Goal: Information Seeking & Learning: Understand process/instructions

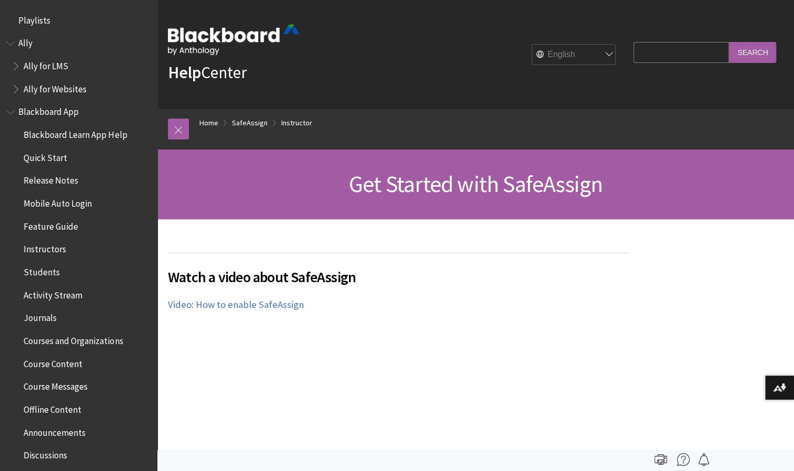
scroll to position [1171, 0]
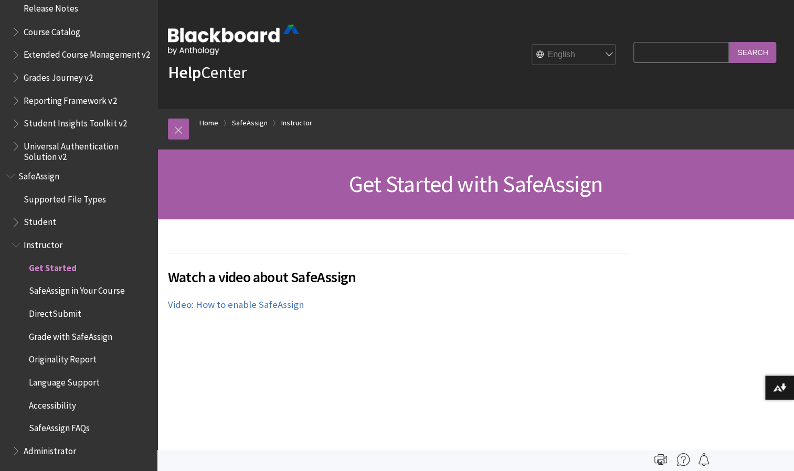
click at [66, 353] on span "Originality Report" at bounding box center [63, 357] width 68 height 14
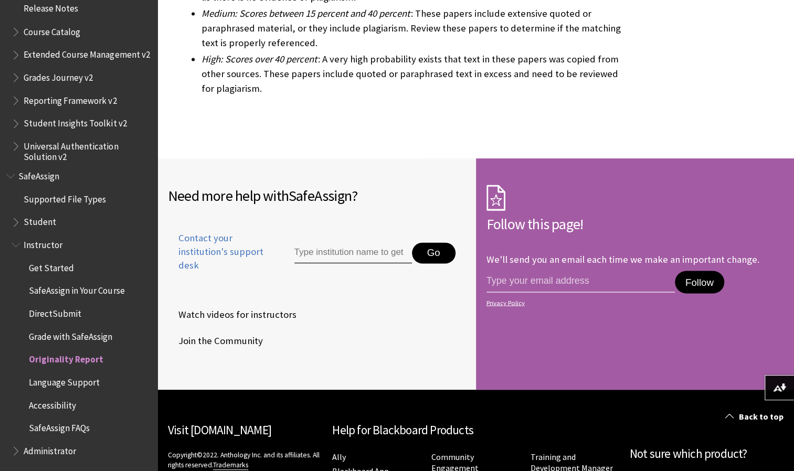
scroll to position [3285, 0]
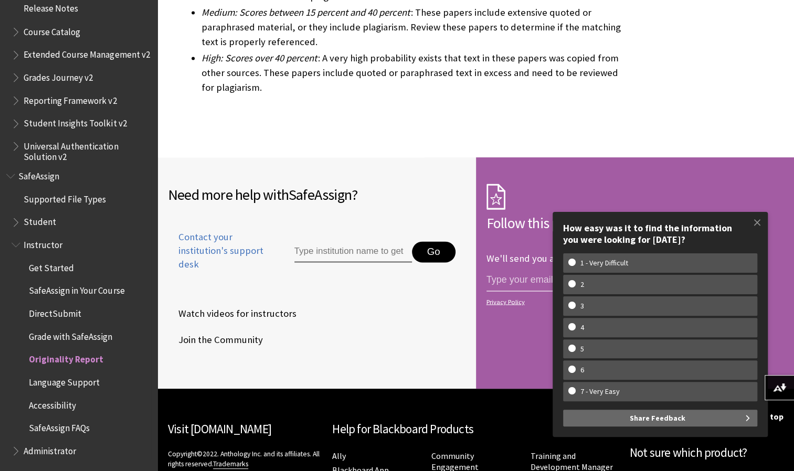
click at [34, 223] on span "Student" at bounding box center [40, 220] width 33 height 14
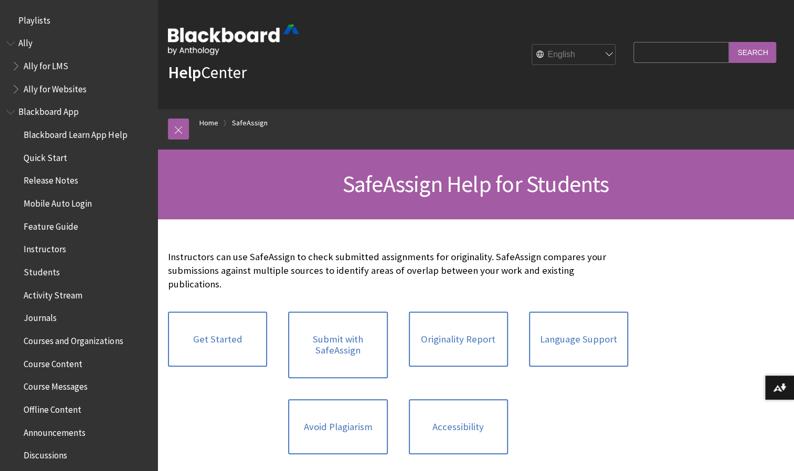
scroll to position [1125, 0]
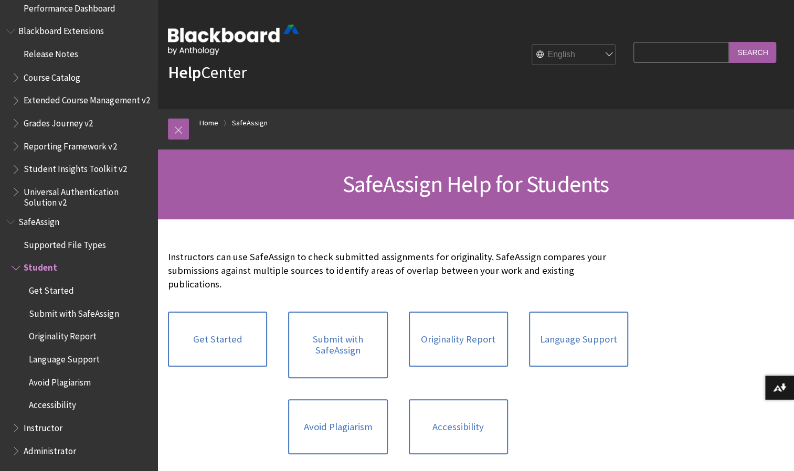
click at [44, 332] on span "Originality Report" at bounding box center [63, 334] width 68 height 14
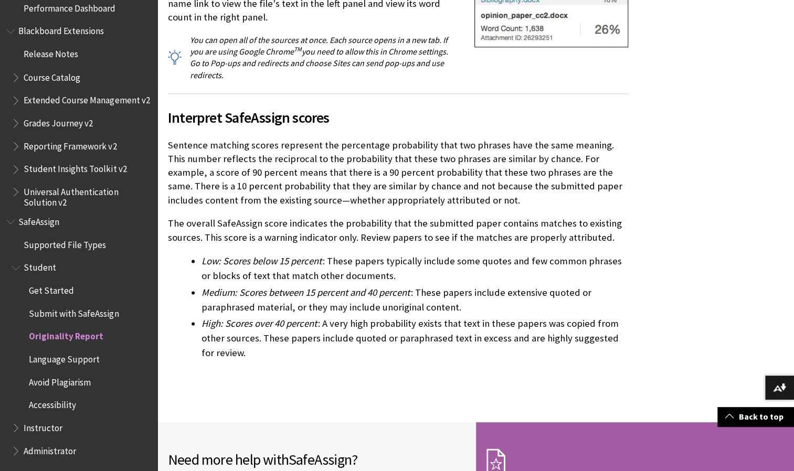
scroll to position [3077, 0]
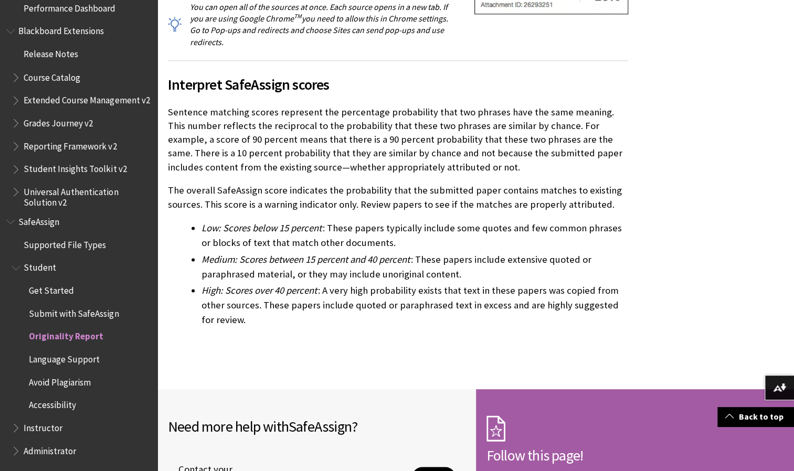
click at [71, 311] on span "Submit with SafeAssign" at bounding box center [74, 311] width 90 height 14
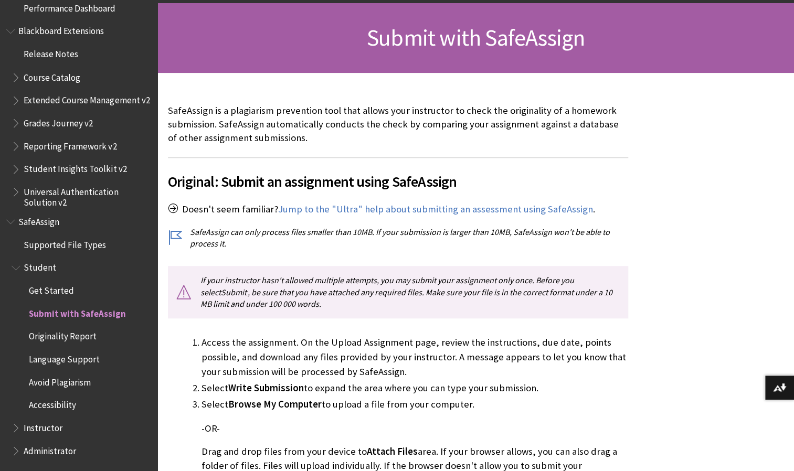
scroll to position [148, 0]
